Goal: Task Accomplishment & Management: Use online tool/utility

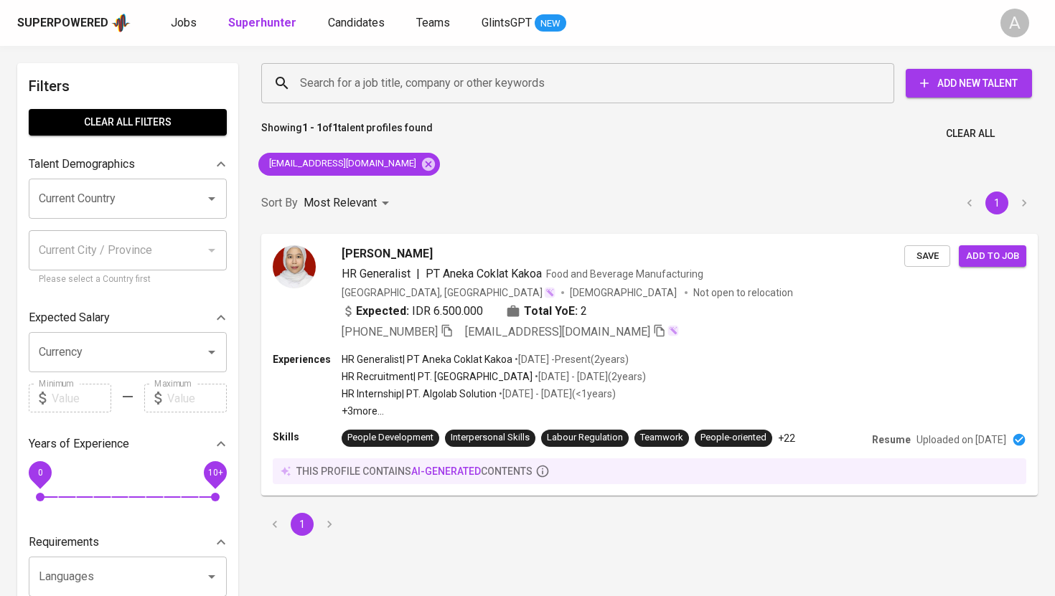
click at [426, 84] on input "Search for a job title, company or other keywords" at bounding box center [581, 83] width 570 height 27
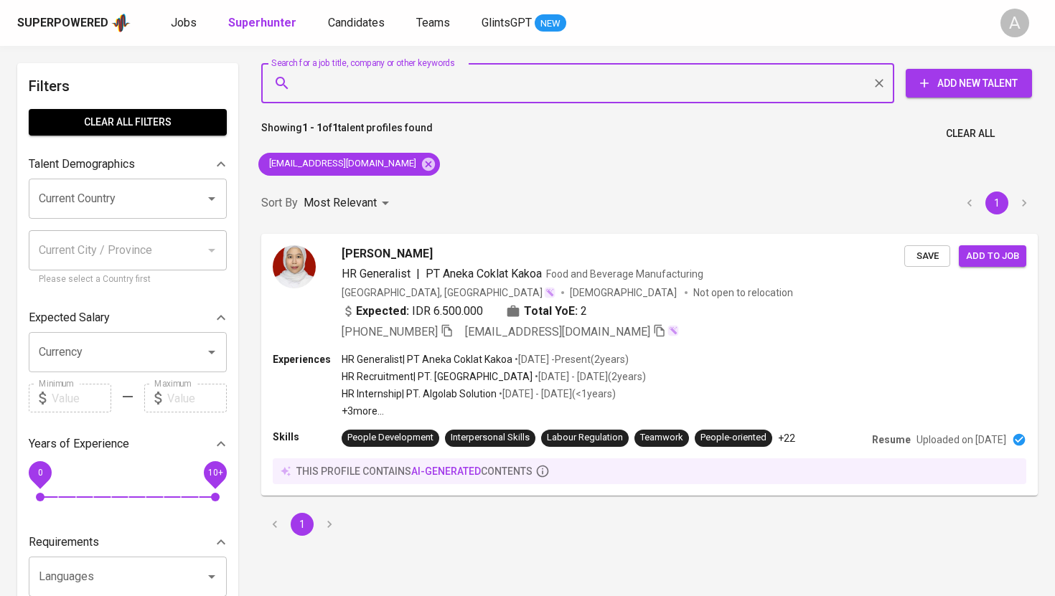
paste input "[EMAIL_ADDRESS][DOMAIN_NAME]"
type input "[EMAIL_ADDRESS][DOMAIN_NAME]"
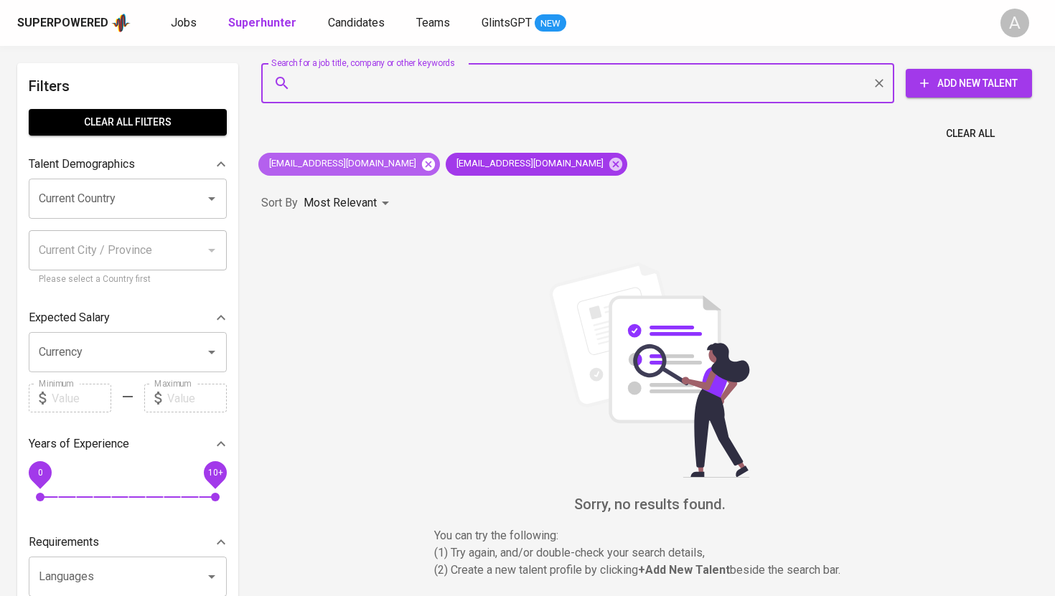
click at [422, 168] on icon at bounding box center [428, 163] width 13 height 13
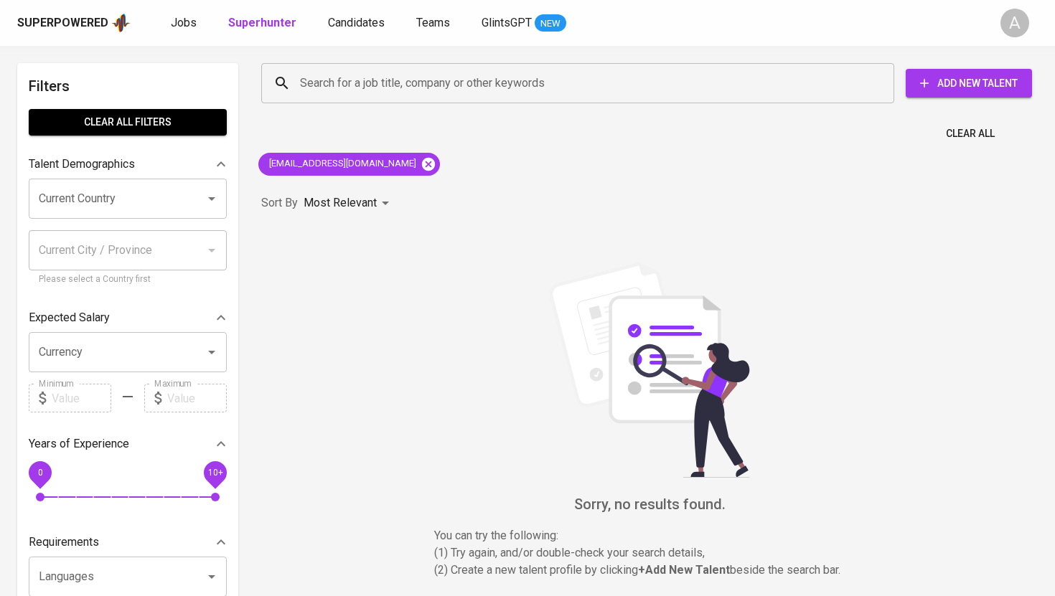
click at [420, 162] on icon at bounding box center [428, 164] width 16 height 16
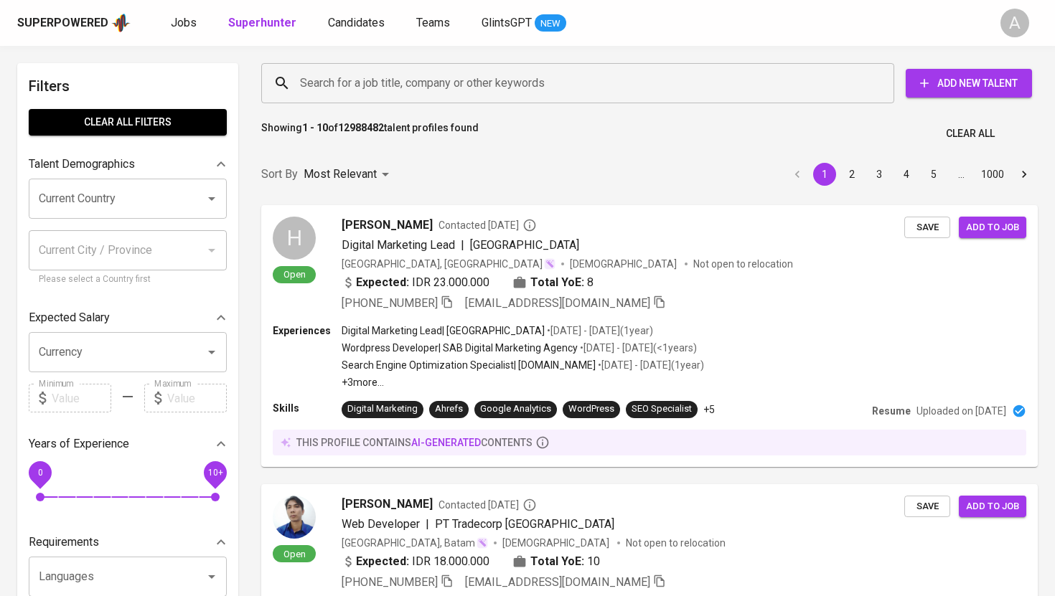
click at [437, 77] on input "Search for a job title, company or other keywords" at bounding box center [581, 83] width 570 height 27
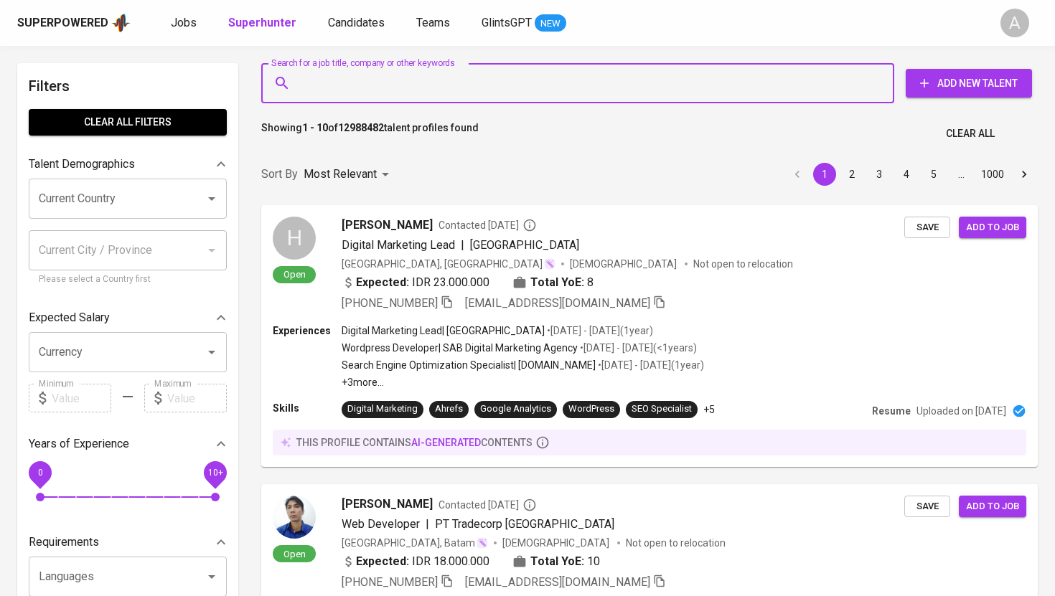
paste input "[EMAIL_ADDRESS][DOMAIN_NAME]"
type input "[EMAIL_ADDRESS][DOMAIN_NAME]"
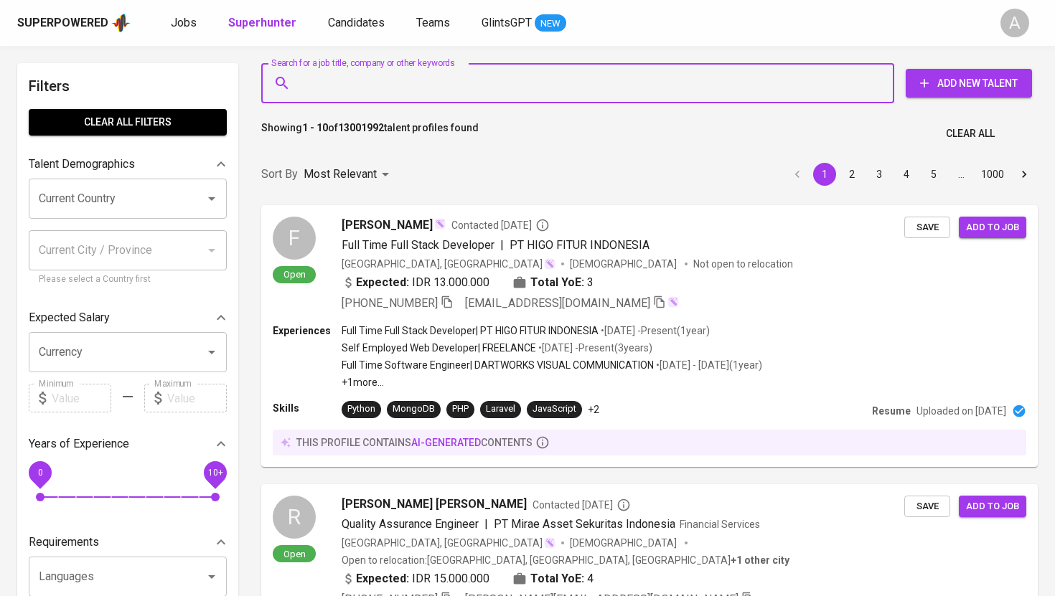
paste input "[EMAIL_ADDRESS][DOMAIN_NAME]"
type input "[EMAIL_ADDRESS][DOMAIN_NAME]"
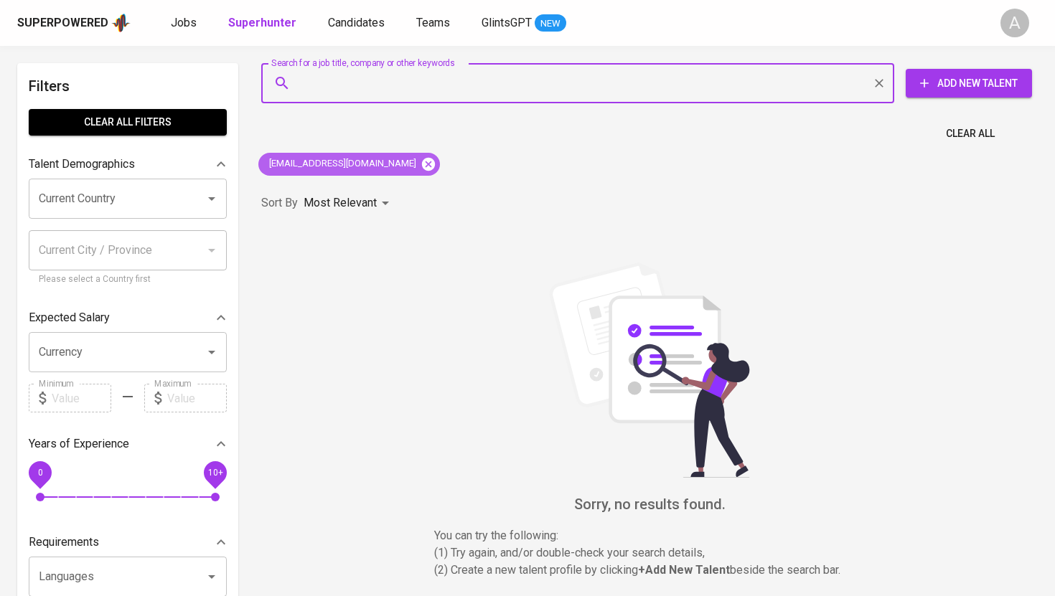
click at [430, 163] on icon at bounding box center [428, 163] width 13 height 13
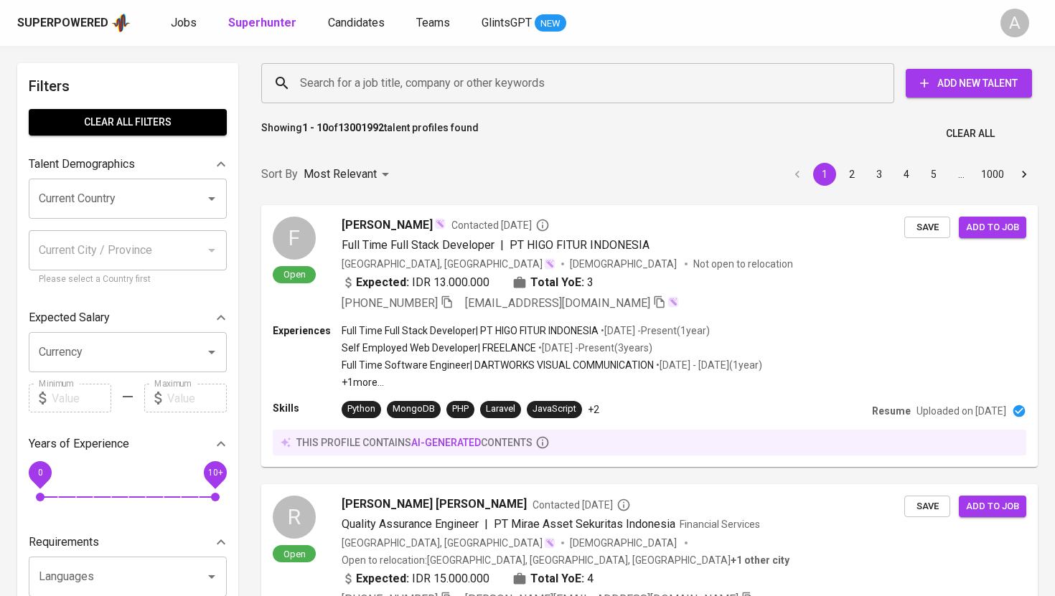
click at [368, 90] on input "Search for a job title, company or other keywords" at bounding box center [581, 83] width 570 height 27
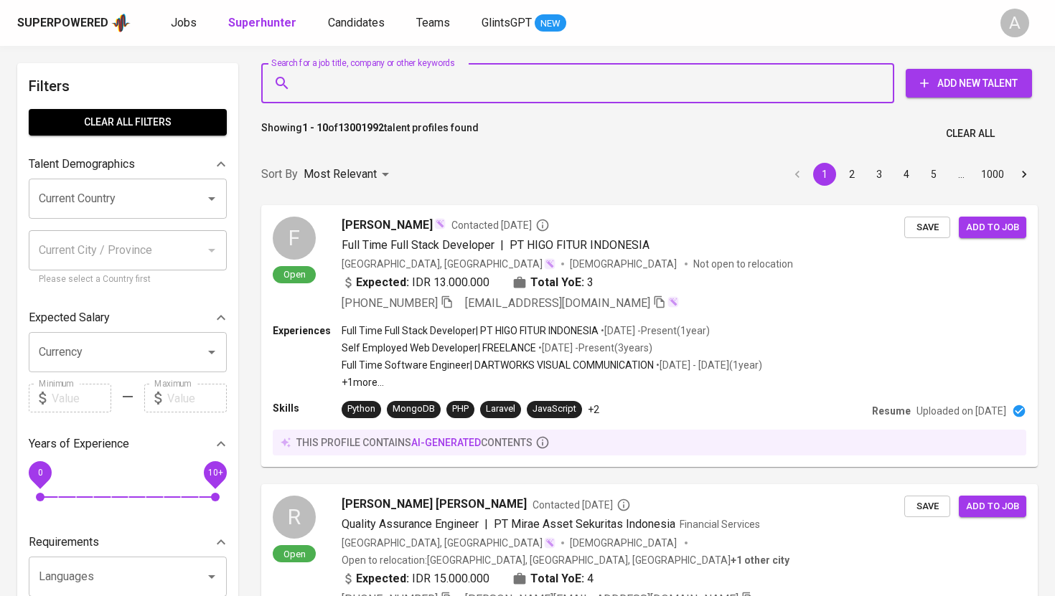
paste input "[EMAIL_ADDRESS][DOMAIN_NAME]"
type input "[EMAIL_ADDRESS][DOMAIN_NAME]"
